Goal: Transaction & Acquisition: Obtain resource

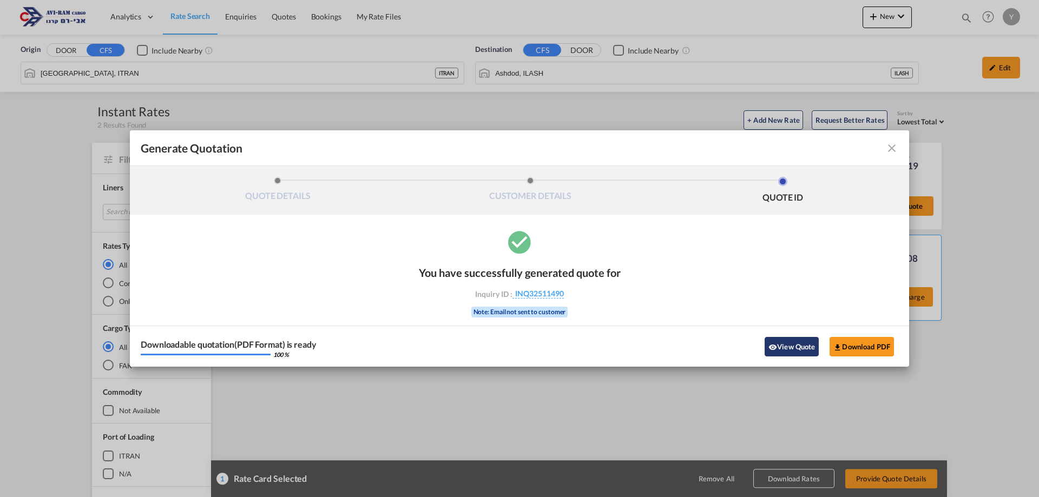
click at [805, 348] on button "View Quote" at bounding box center [792, 346] width 54 height 19
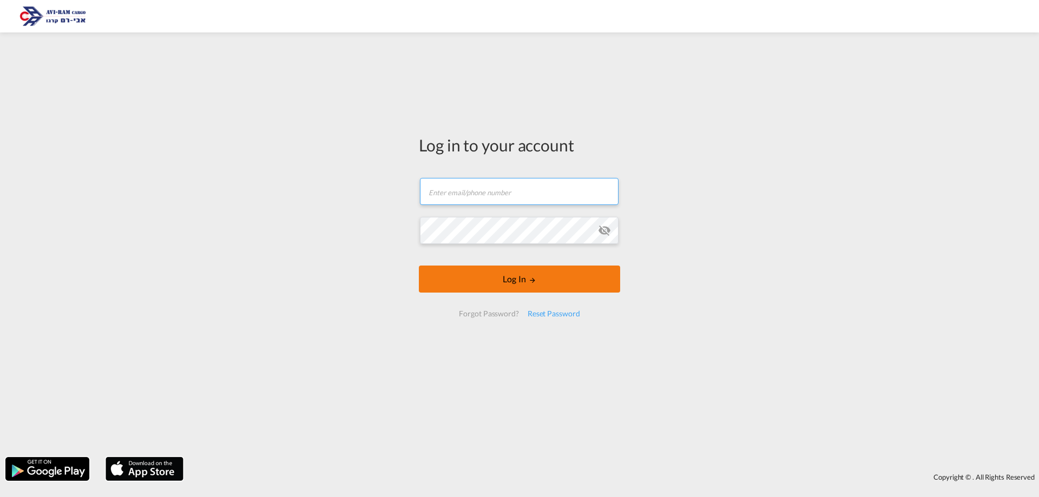
type input "yulia@aviram.co.il"
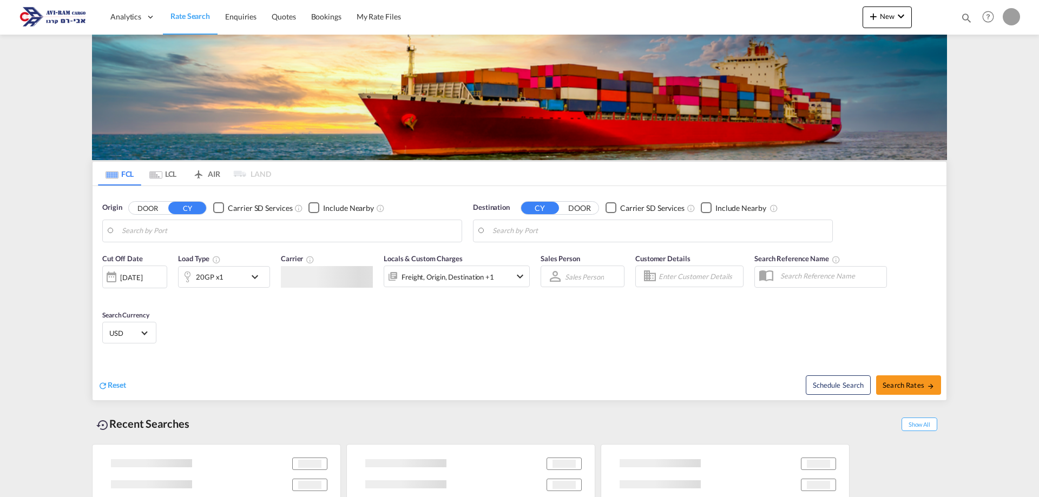
click at [545, 285] on div "FCL LCL AIR LAND FCL LCL AIR LAND Origin DOOR CY Carrier SD Services Include Ne…" at bounding box center [519, 277] width 855 height 484
type input "London Gateway Port, GBLGP"
type input "Ashdod, ILASH"
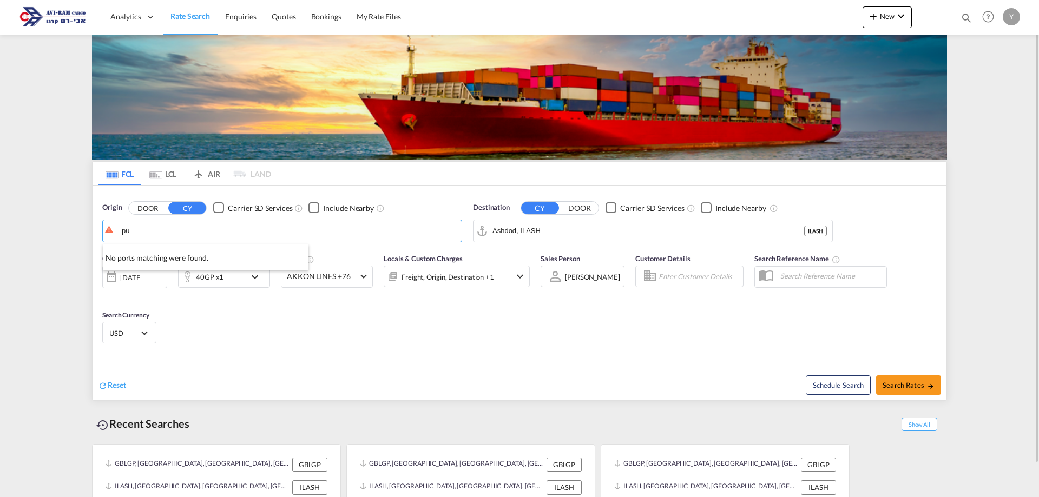
type input "p"
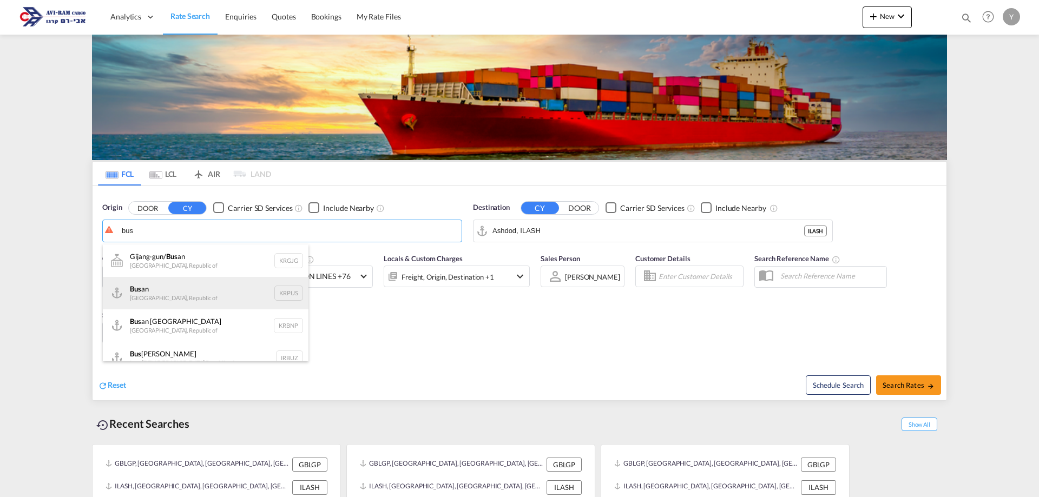
click at [180, 298] on div "Bus an Korea, Republic of KRPUS" at bounding box center [206, 293] width 206 height 32
type input "Busan, KRPUS"
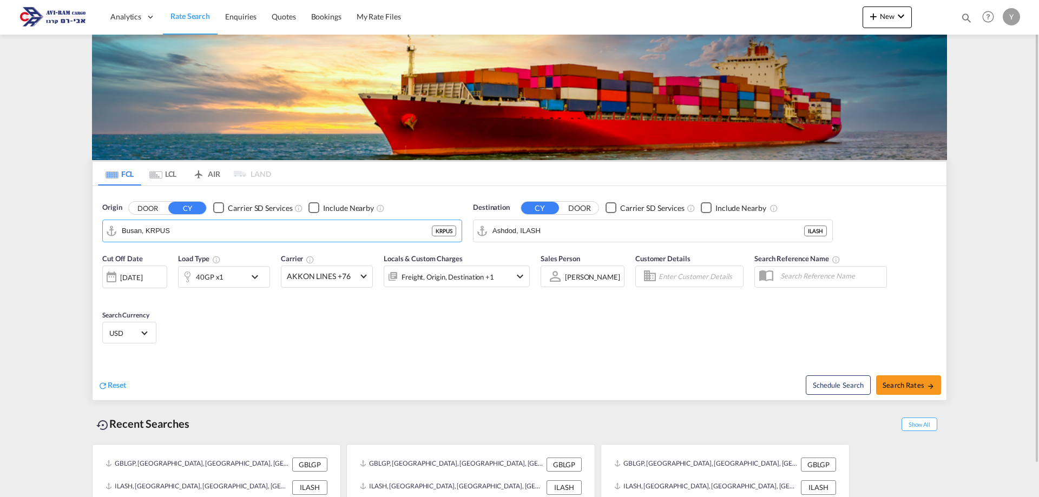
click at [142, 278] on div "[DATE]" at bounding box center [131, 278] width 22 height 10
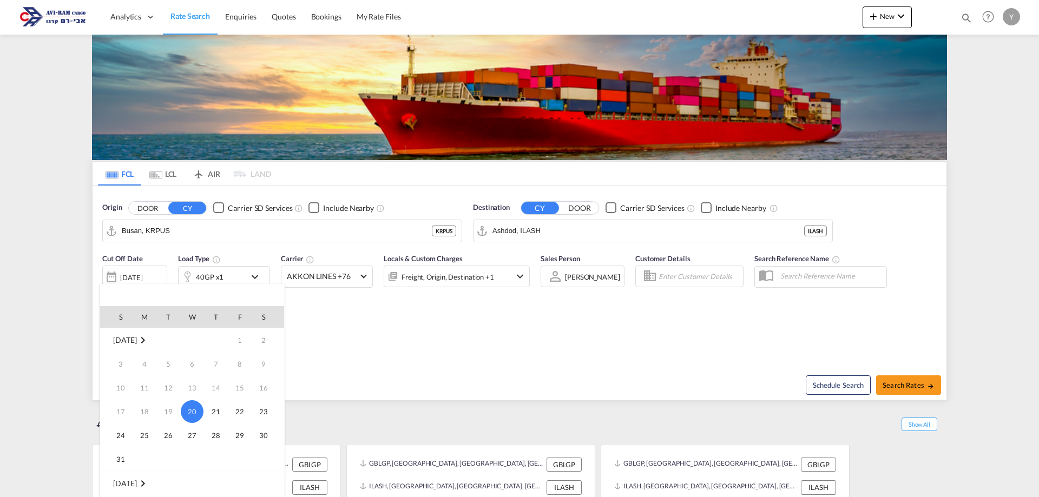
click at [166, 180] on div at bounding box center [519, 248] width 1039 height 497
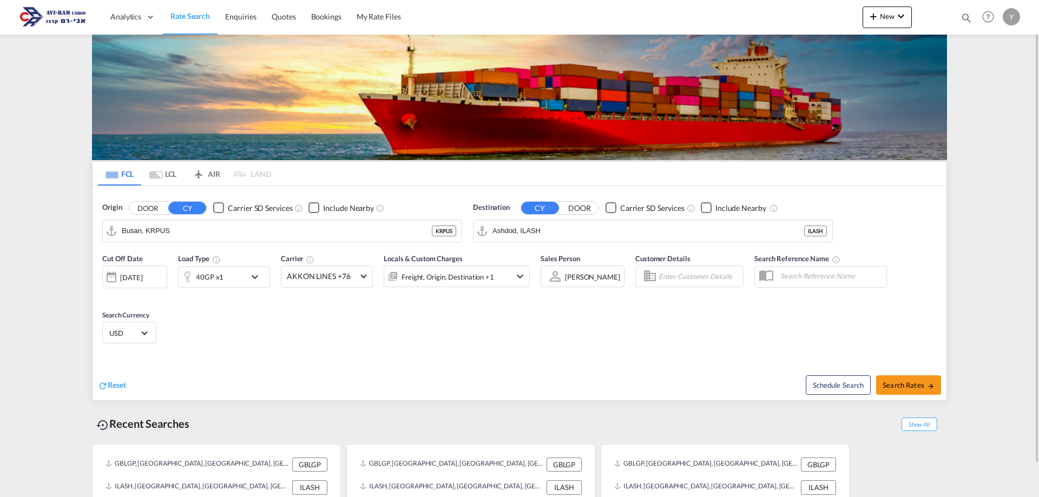
click at [167, 180] on md-tab-item "LCL" at bounding box center [162, 174] width 43 height 24
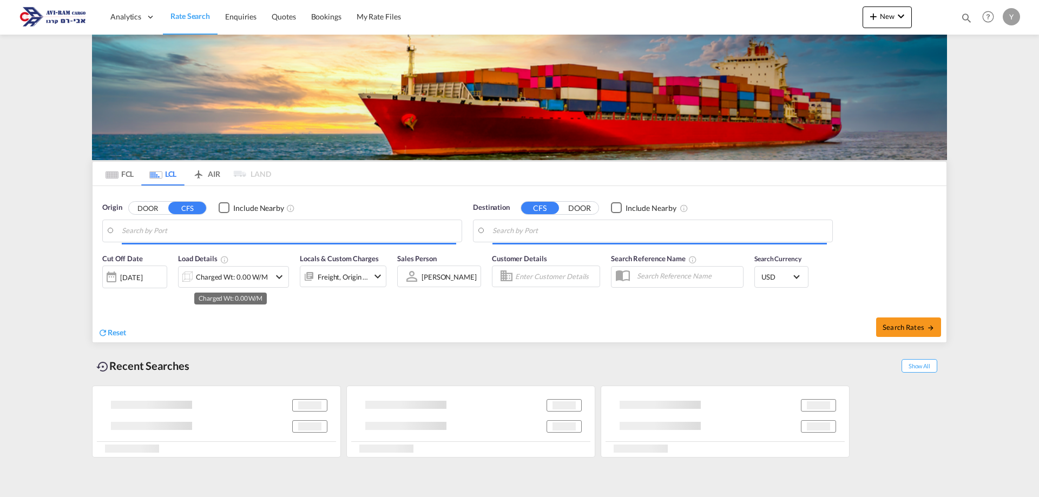
type input "[GEOGRAPHIC_DATA], ITRAN"
type input "Ashdod, ILASH"
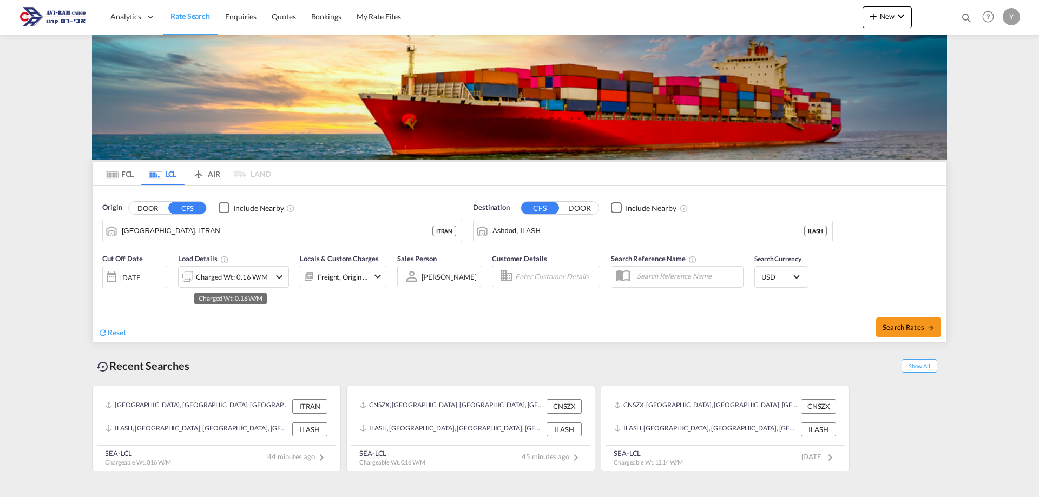
click at [257, 271] on div "Charged Wt: 0.16 W/M" at bounding box center [232, 276] width 72 height 15
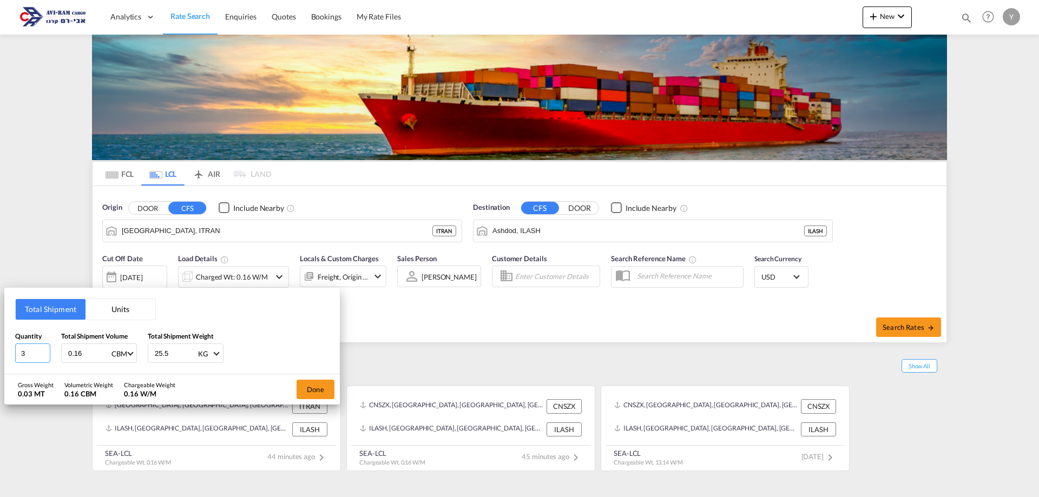
drag, startPoint x: 35, startPoint y: 357, endPoint x: 12, endPoint y: 363, distance: 23.0
click at [12, 363] on div "Total Shipment Units Quantity 3 Total Shipment Volume 0.16 CBM CBM CFT Total Sh…" at bounding box center [172, 331] width 336 height 87
type input "10"
drag, startPoint x: 84, startPoint y: 357, endPoint x: 10, endPoint y: 367, distance: 74.2
click at [10, 367] on div "Total Shipment Units Quantity 10 Total Shipment Volume 0.16 CBM CBM CFT Total S…" at bounding box center [172, 331] width 336 height 87
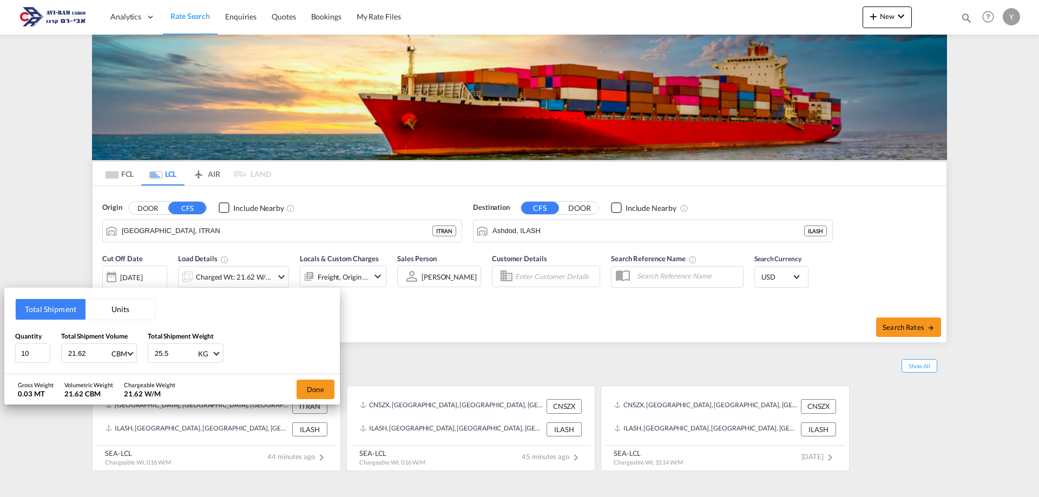
type input "21.62"
drag, startPoint x: 167, startPoint y: 358, endPoint x: 146, endPoint y: 361, distance: 20.8
click at [146, 361] on div "Quantity 10 Total Shipment Volume 21.62 CBM CBM CFT Total Shipment Weight 25.5 …" at bounding box center [172, 347] width 314 height 32
type input "3645"
click at [303, 384] on button "Done" at bounding box center [316, 389] width 38 height 19
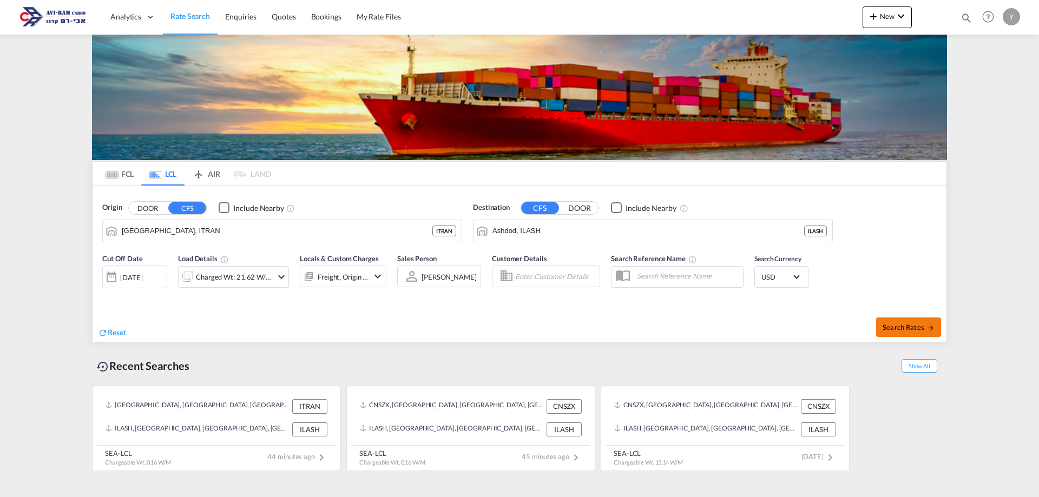
click at [889, 323] on span "Search Rates" at bounding box center [909, 327] width 52 height 9
type input "ITRAN to ILASH / [DATE]"
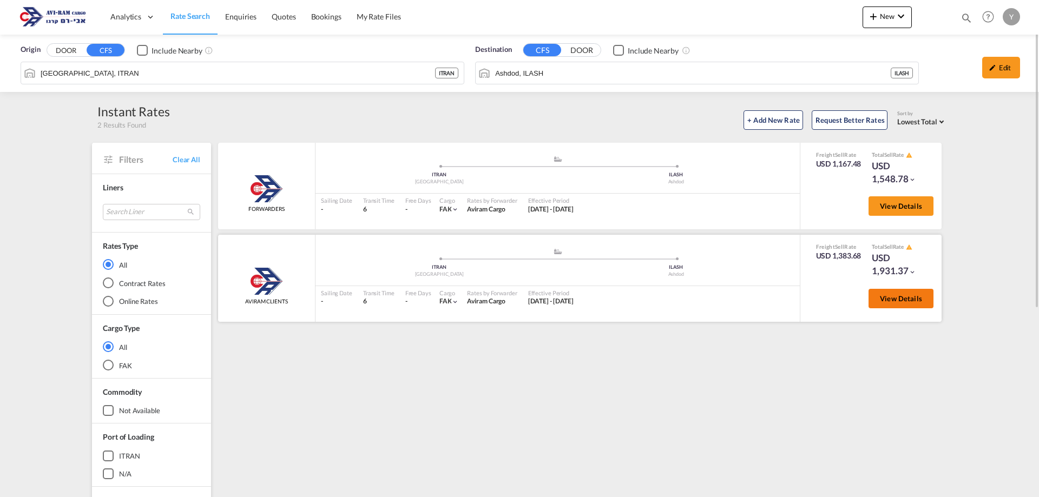
click at [908, 301] on span "View Details" at bounding box center [901, 298] width 42 height 9
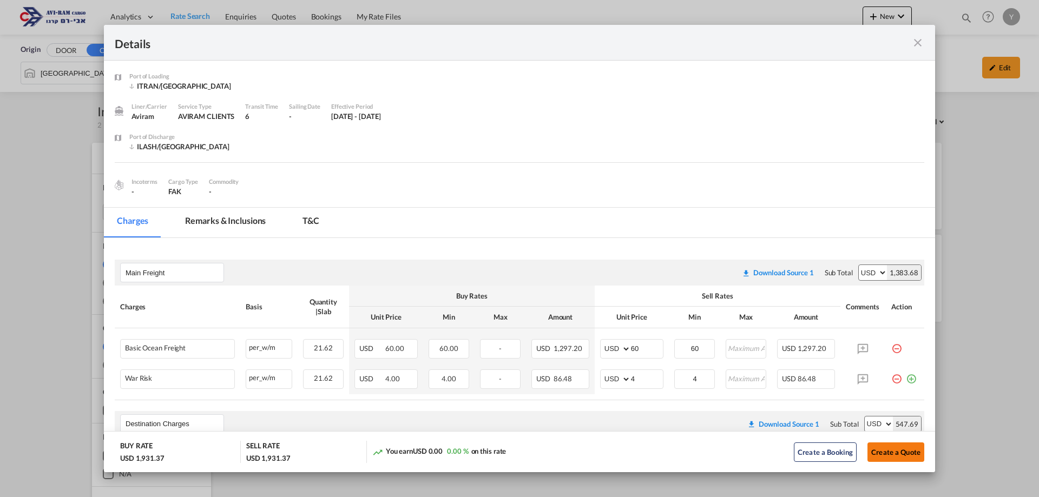
click at [886, 452] on button "Create a Quote" at bounding box center [895, 452] width 57 height 19
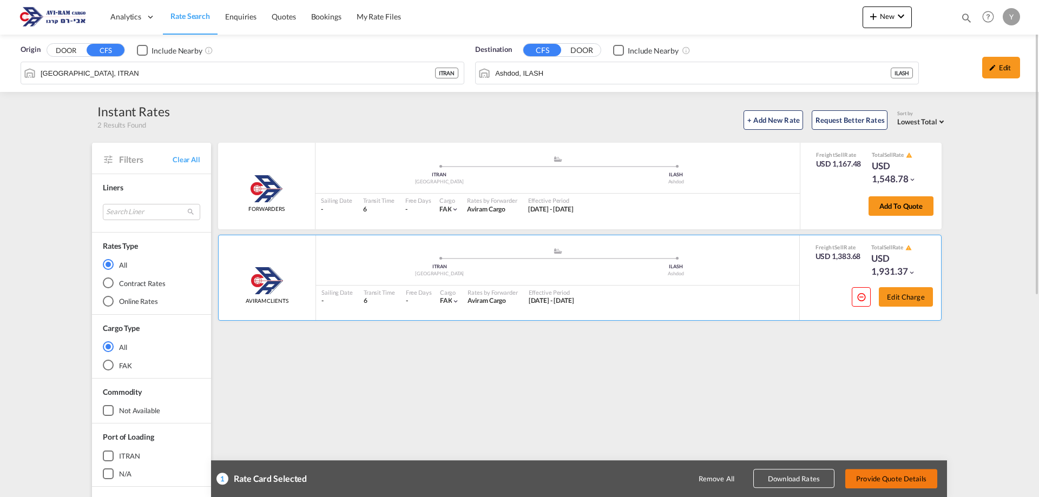
click at [880, 475] on button "Provide Quote Details" at bounding box center [891, 478] width 92 height 19
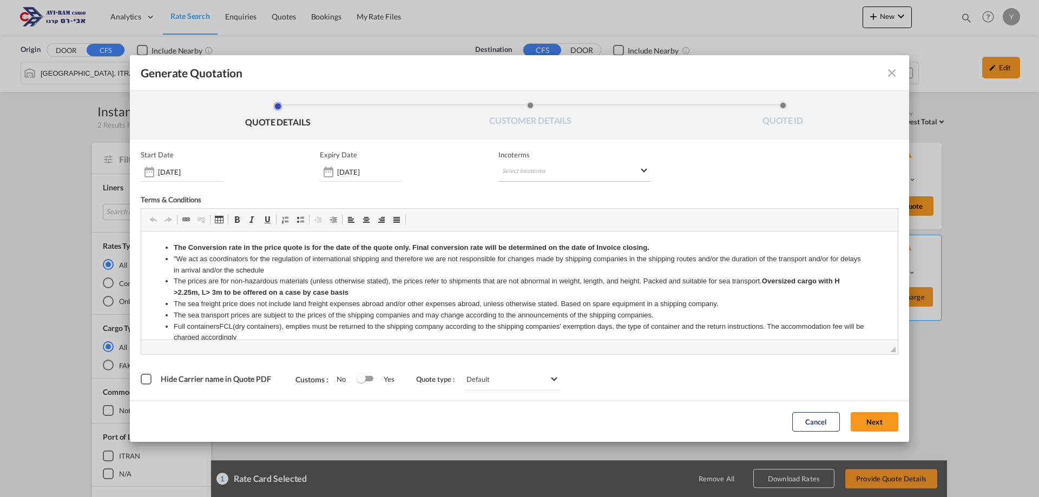
click at [562, 173] on md-select "Select Incoterms DDP - export Delivery Duty Paid DAP - export Delivered at Plac…" at bounding box center [574, 171] width 152 height 19
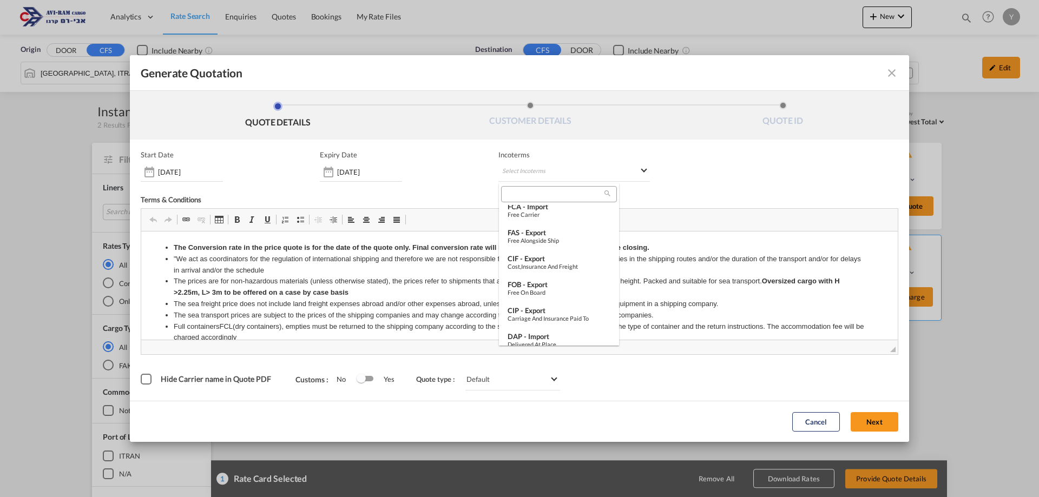
scroll to position [379, 0]
click at [557, 278] on div "FOB - export" at bounding box center [559, 276] width 103 height 9
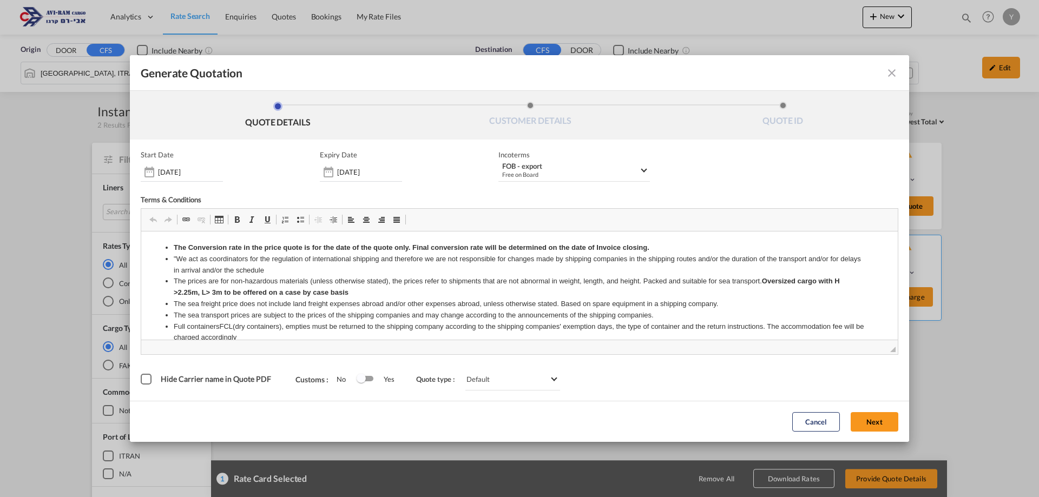
click at [864, 408] on div "Cancel Next" at bounding box center [845, 422] width 117 height 30
click at [879, 420] on button "Next" at bounding box center [875, 421] width 48 height 19
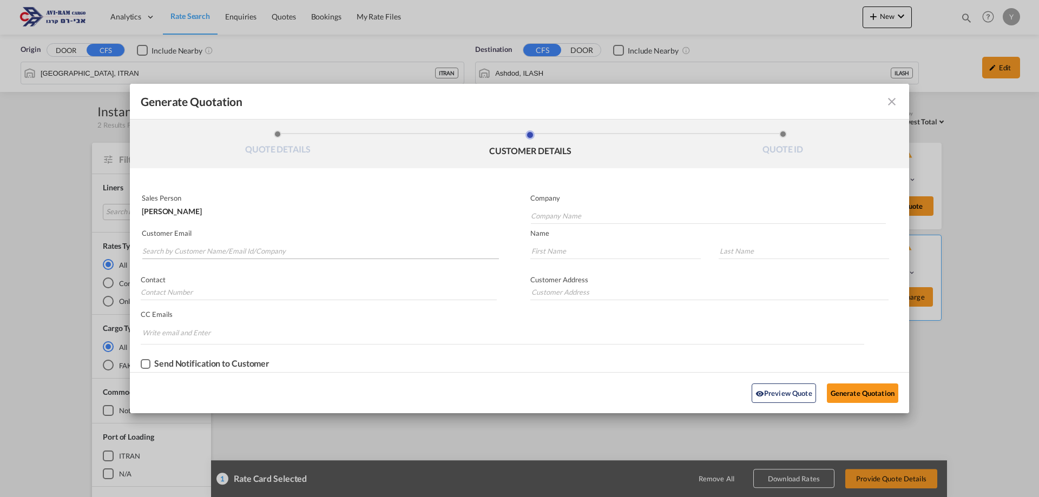
drag, startPoint x: 120, startPoint y: 244, endPoint x: 150, endPoint y: 248, distance: 31.2
click at [126, 245] on div "Generate Quotation QUOTE DETAILS CUSTOMER DETAILS QUOTE ID Start Date 20 Aug 20…" at bounding box center [519, 248] width 1039 height 497
click at [150, 248] on input "Search by Customer Name/Email Id/Company" at bounding box center [320, 251] width 357 height 16
type input "נ"
type input "b"
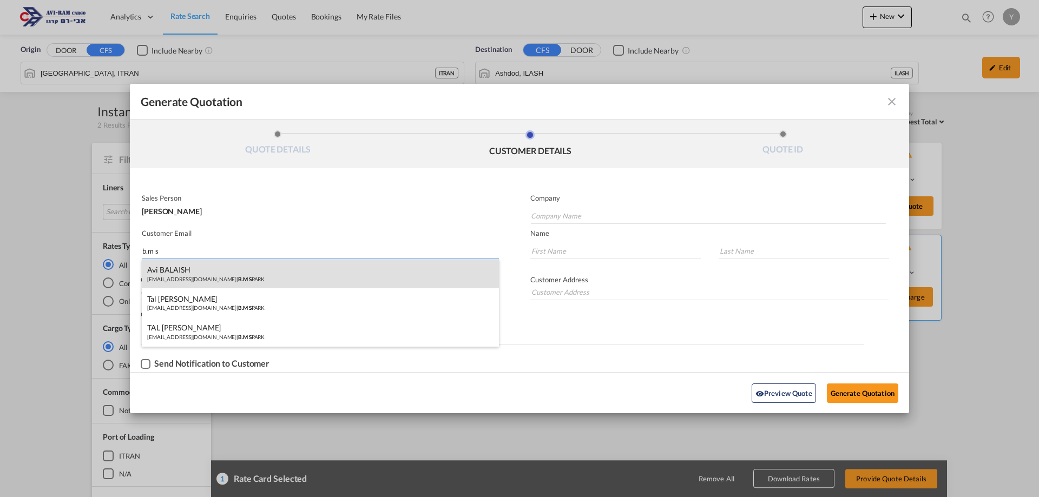
type input "b.m s"
click at [192, 287] on div "Avi BALAISH avi@bmspark.co.il | B.M S PARK" at bounding box center [320, 273] width 357 height 29
type input "B.M SPARK"
type input "avi@bmspark.co.il"
type input "Avi"
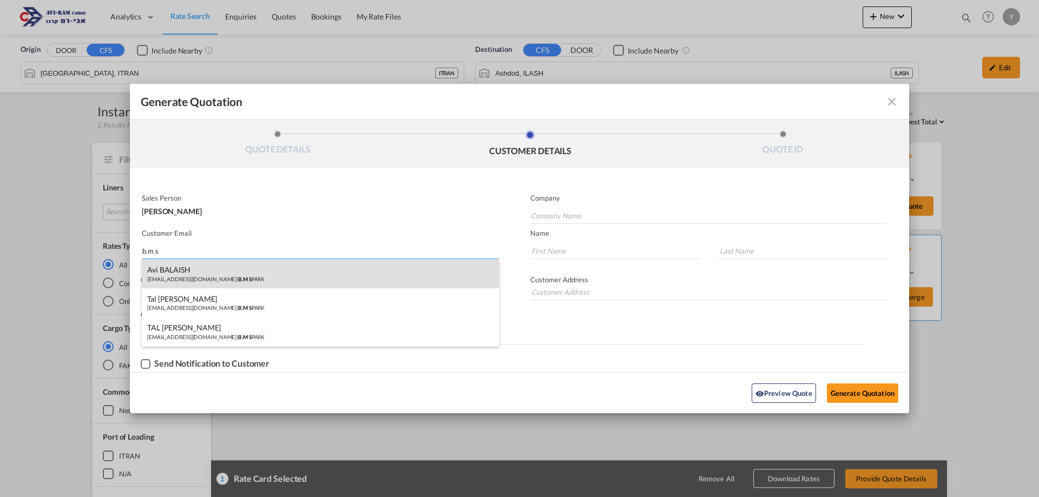
type input "BALAISH"
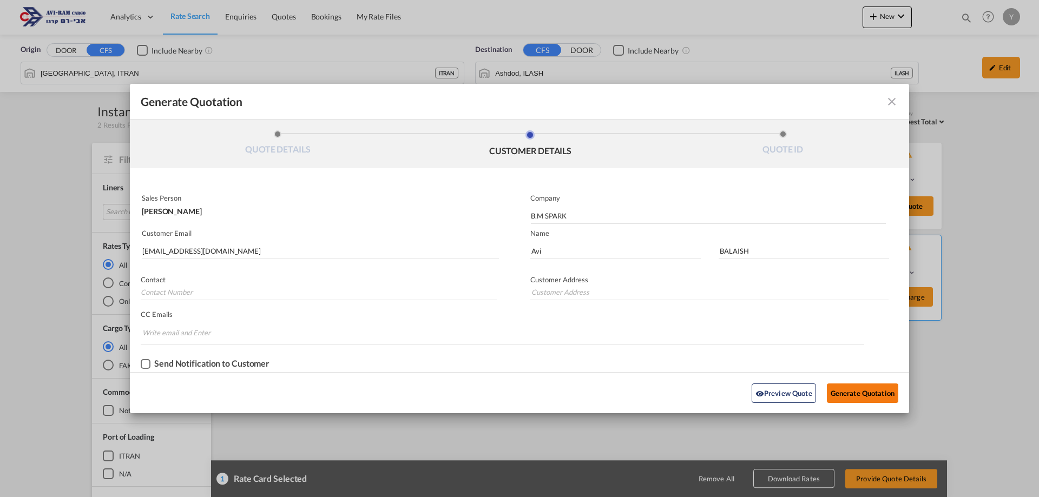
click at [877, 391] on button "Generate Quotation" at bounding box center [862, 393] width 71 height 19
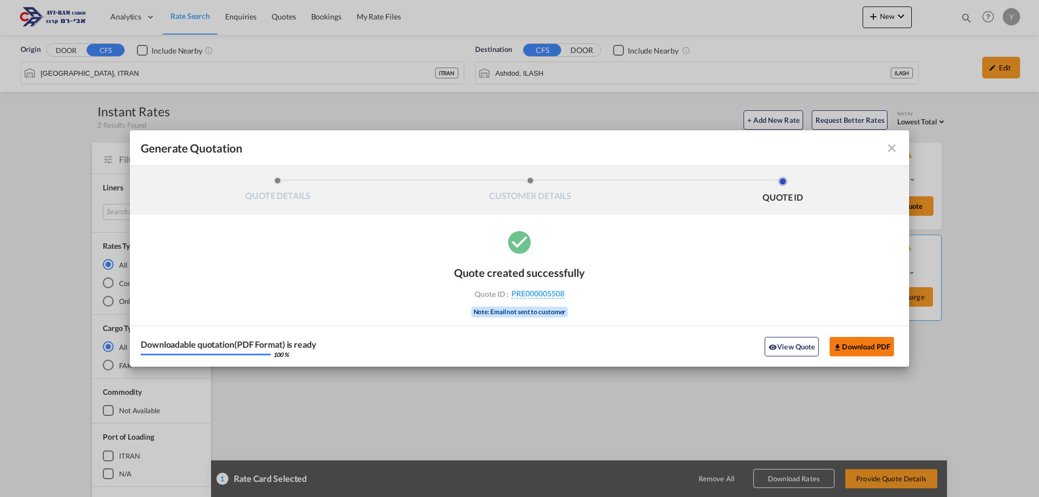
click at [863, 345] on button "Download PDF" at bounding box center [862, 346] width 64 height 19
click at [891, 157] on md-toolbar "Generate Quotation" at bounding box center [519, 148] width 779 height 36
click at [895, 152] on md-icon "icon-close fg-AAA8AD cursor m-0" at bounding box center [891, 148] width 13 height 13
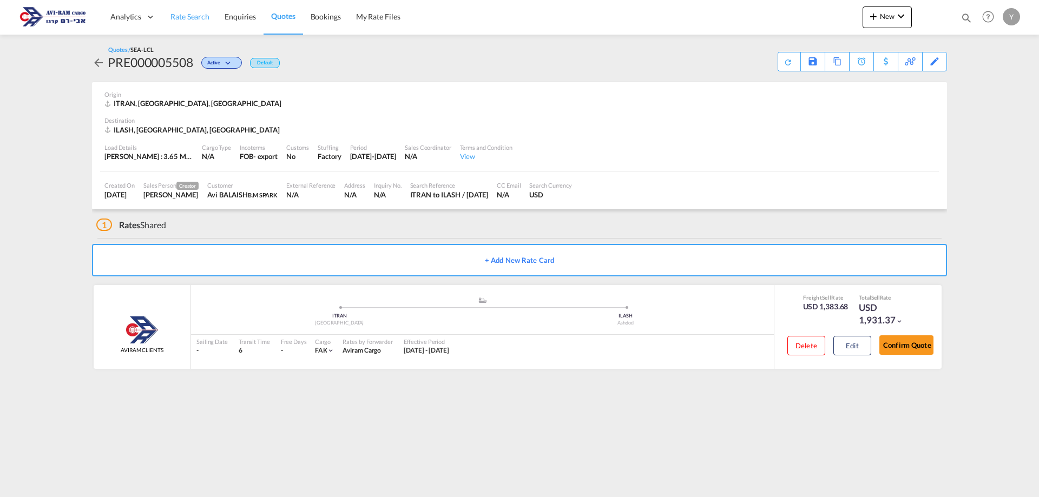
click at [208, 17] on span "Rate Search" at bounding box center [189, 16] width 39 height 9
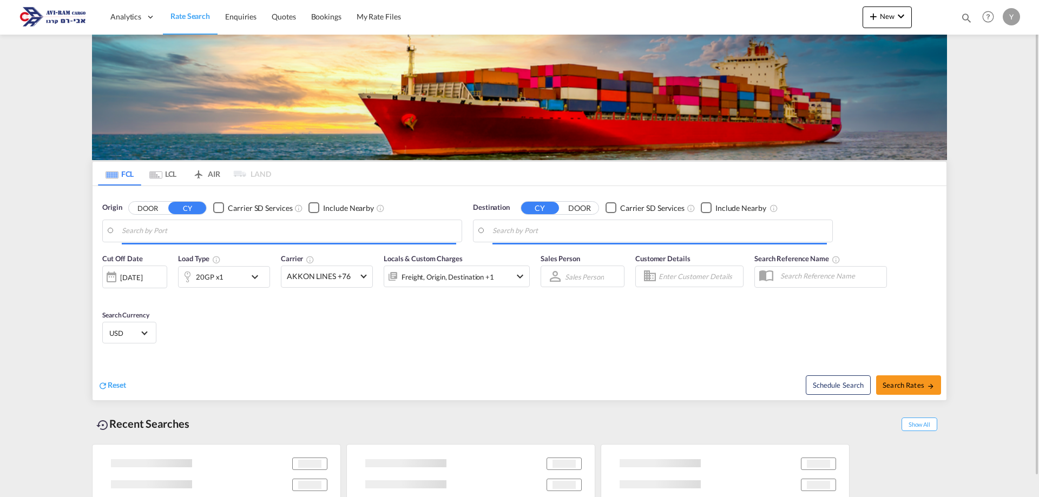
type input "London Gateway Port, GBLGP"
type input "Ashdod, ILASH"
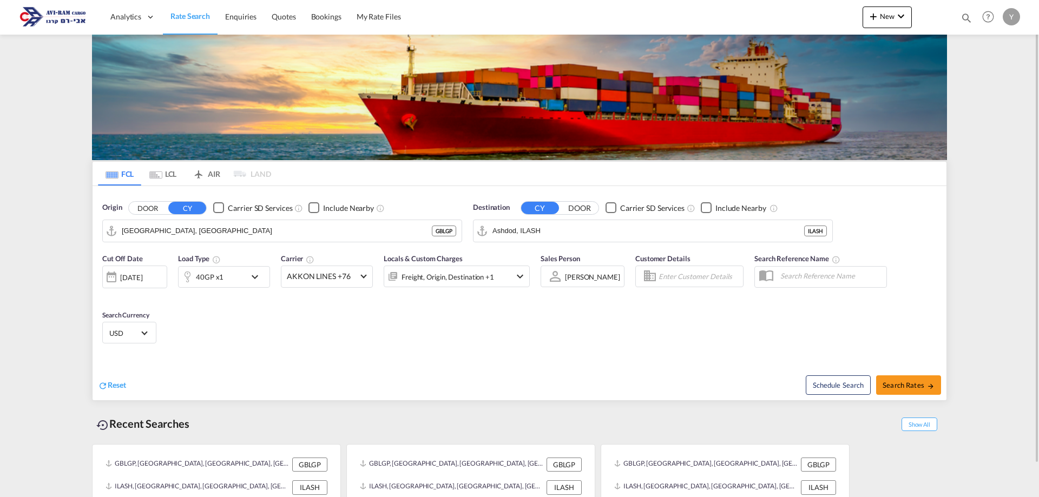
click at [223, 278] on div "40GP x1" at bounding box center [212, 277] width 67 height 22
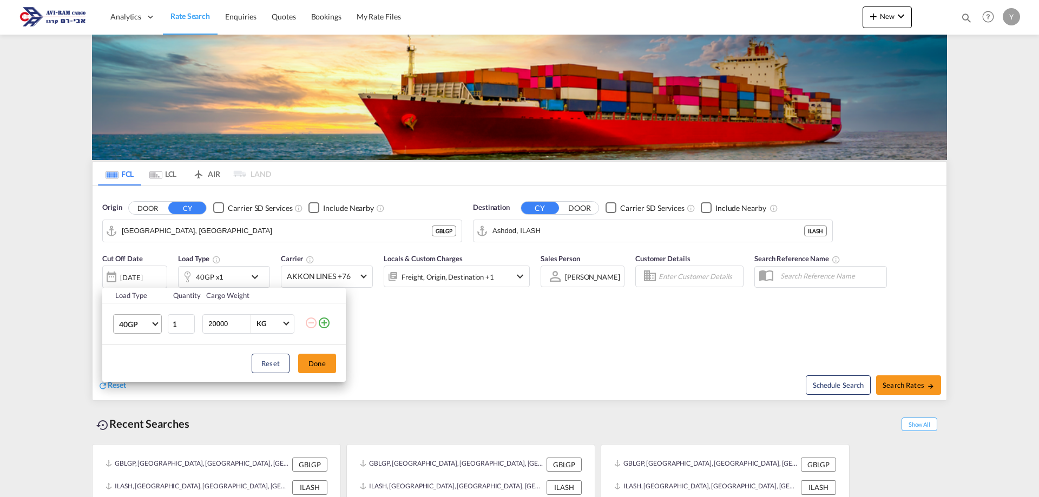
click at [151, 323] on md-select-value "40GP" at bounding box center [139, 324] width 43 height 18
click at [160, 294] on md-option "20GP" at bounding box center [147, 298] width 74 height 26
click at [234, 230] on div "Load Type Quantity Cargo Weight 20GP 1 20000 KG KG Load type addition is restri…" at bounding box center [519, 248] width 1039 height 497
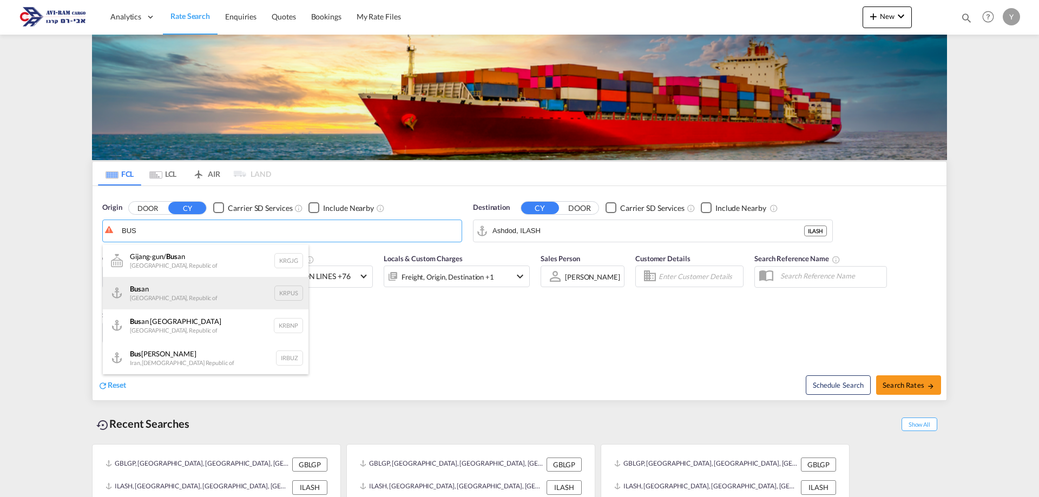
click at [132, 290] on div "Bus an Korea, Republic of KRPUS" at bounding box center [206, 293] width 206 height 32
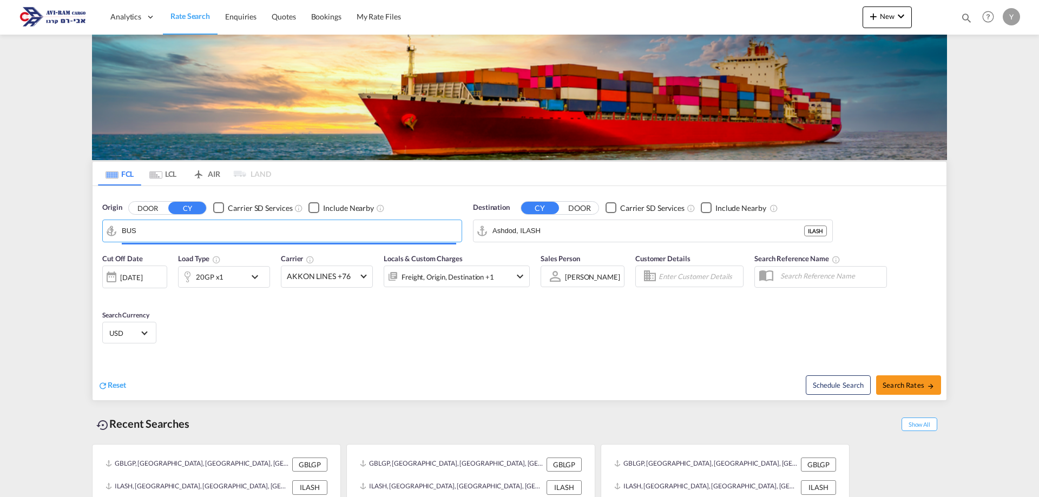
type input "Busan, KRPUS"
click at [359, 272] on md-select-value "AKKON LINES +76" at bounding box center [326, 276] width 91 height 21
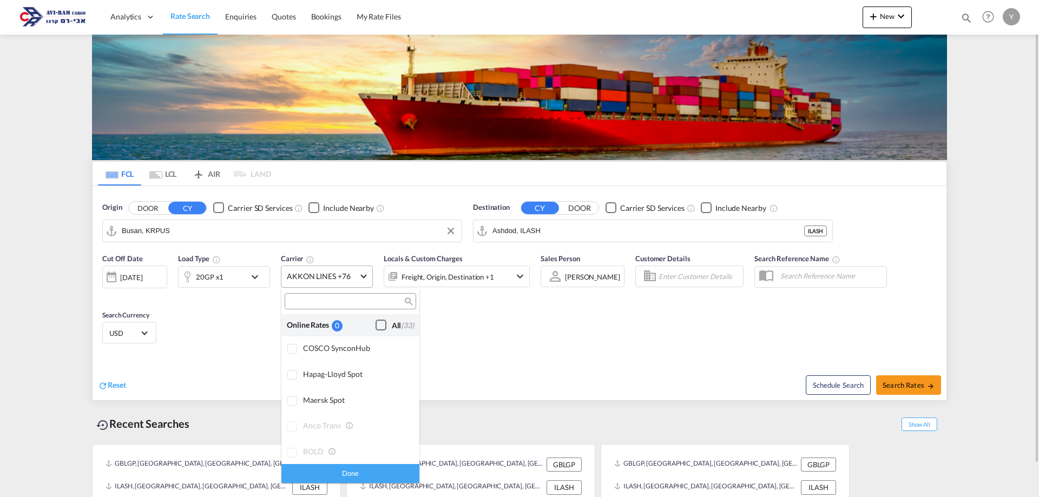
scroll to position [843, 0]
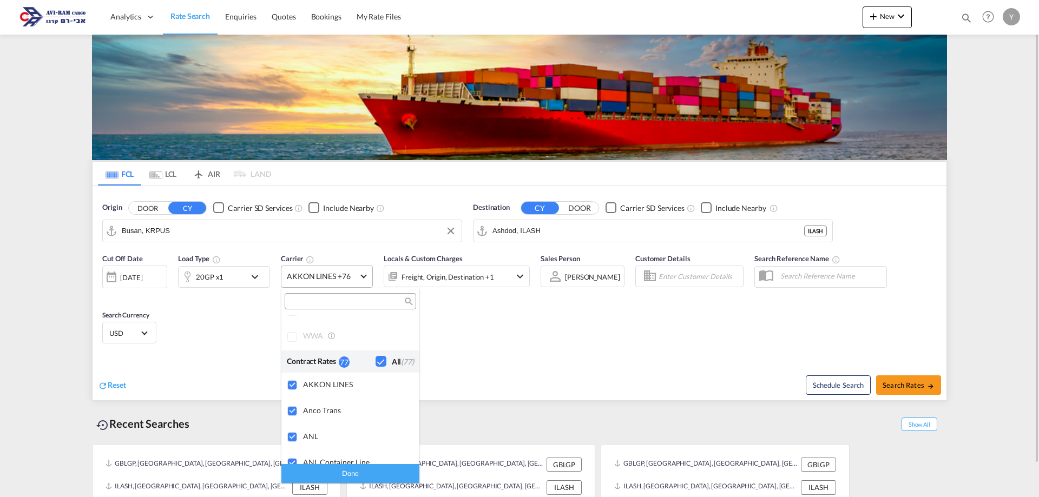
click at [359, 272] on md-backdrop at bounding box center [519, 248] width 1039 height 497
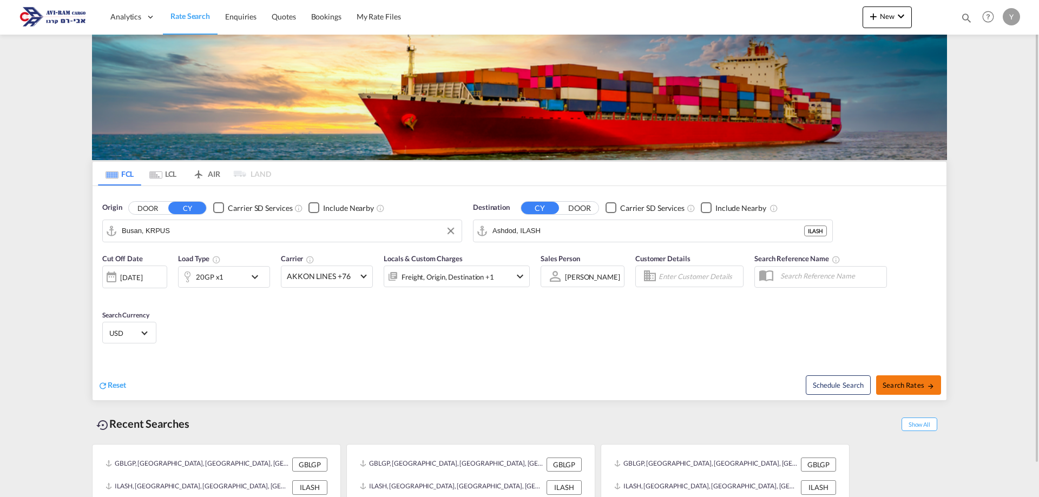
click at [928, 387] on md-icon "icon-arrow-right" at bounding box center [931, 387] width 8 height 8
type input "KRPUS to ILASH / 20 Aug 2025"
